Goal: Transaction & Acquisition: Purchase product/service

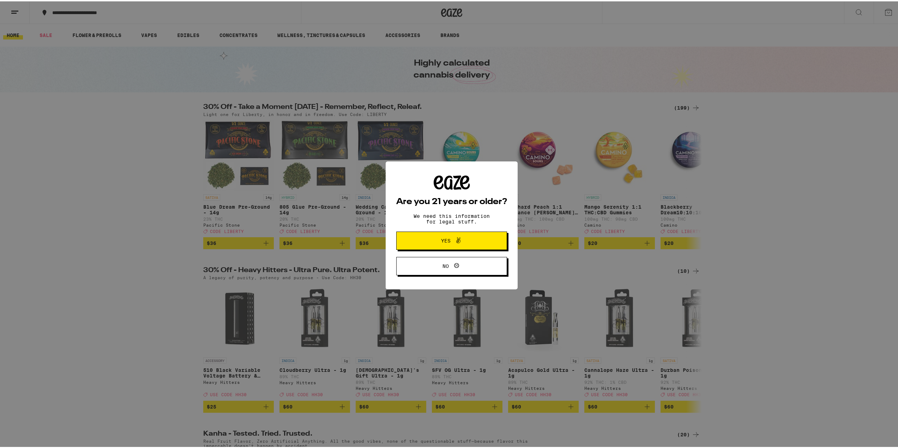
click at [455, 235] on button "Yes" at bounding box center [451, 239] width 111 height 18
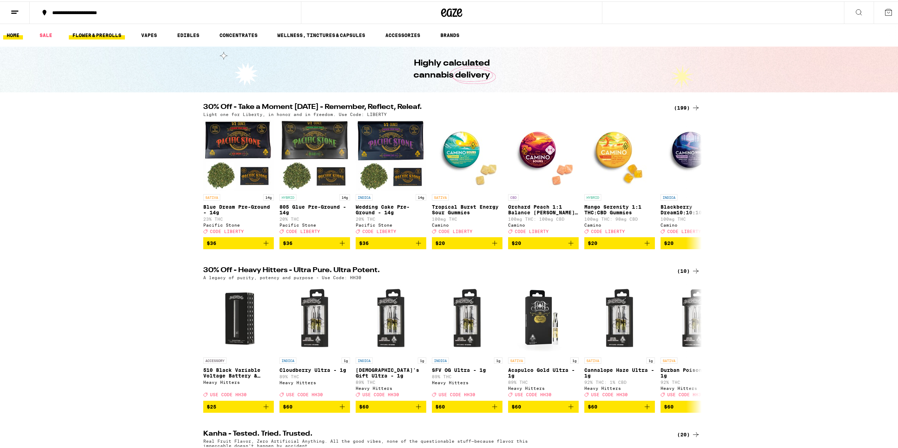
click at [108, 34] on link "FLOWER & PREROLLS" at bounding box center [97, 34] width 56 height 8
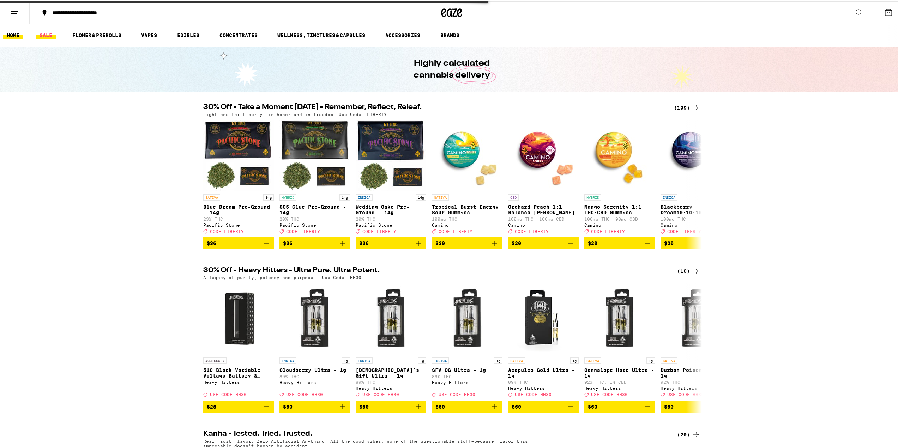
click at [50, 31] on link "SALE" at bounding box center [46, 34] width 20 height 8
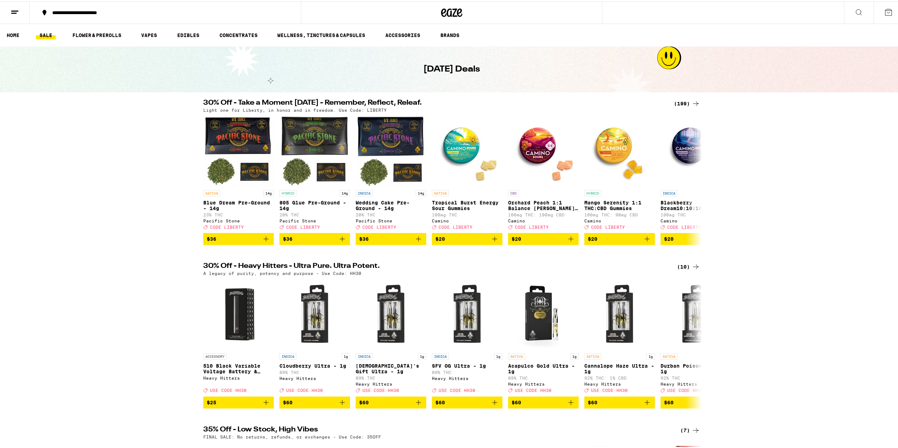
click at [677, 102] on div "(199)" at bounding box center [687, 102] width 26 height 8
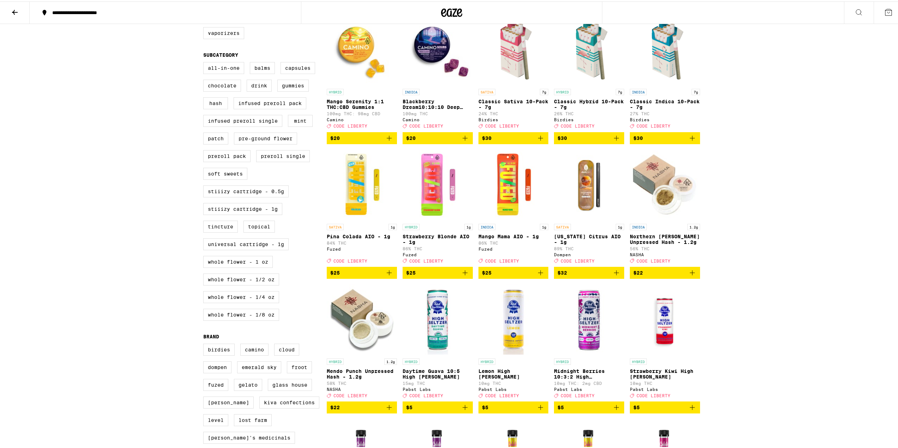
scroll to position [212, 0]
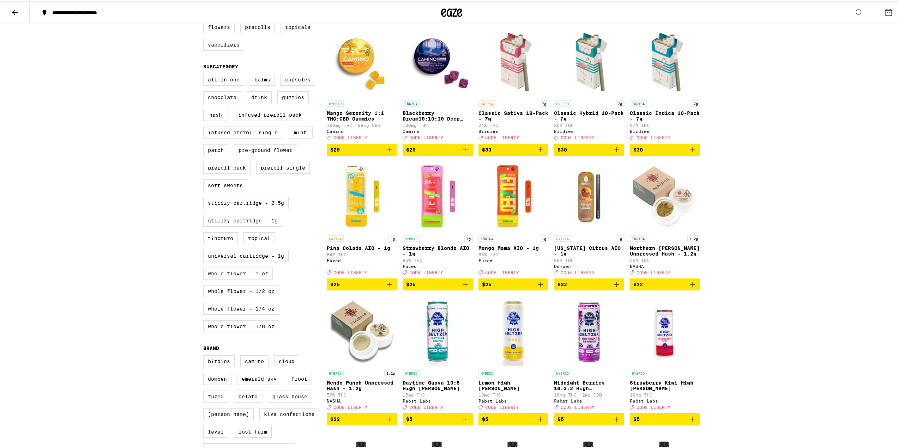
click at [238, 278] on label "Whole Flower - 1 oz" at bounding box center [237, 272] width 69 height 12
click at [205, 74] on input "Whole Flower - 1 oz" at bounding box center [205, 73] width 0 height 0
checkbox input "true"
